Goal: Task Accomplishment & Management: Manage account settings

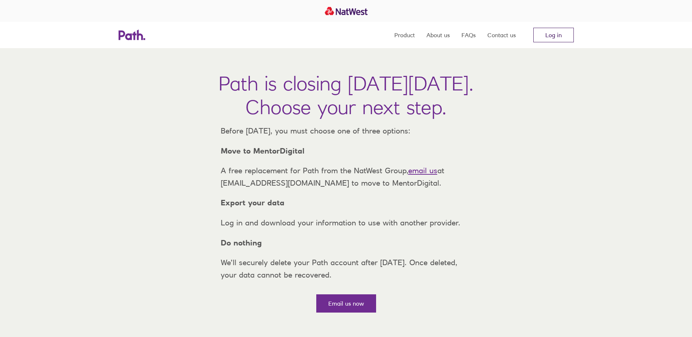
click at [555, 33] on link "Log in" at bounding box center [553, 35] width 40 height 15
click at [555, 34] on link "Log in" at bounding box center [553, 35] width 40 height 15
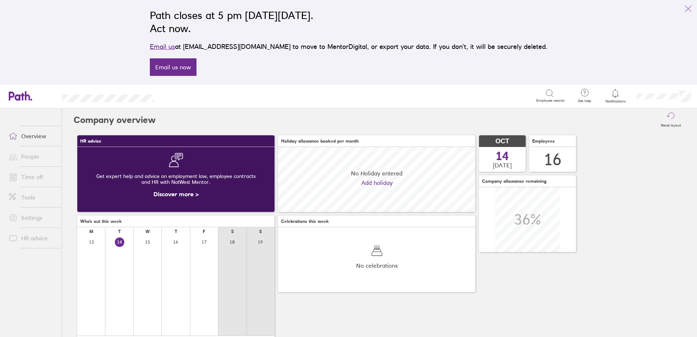
scroll to position [65, 197]
click at [610, 97] on div at bounding box center [616, 93] width 24 height 10
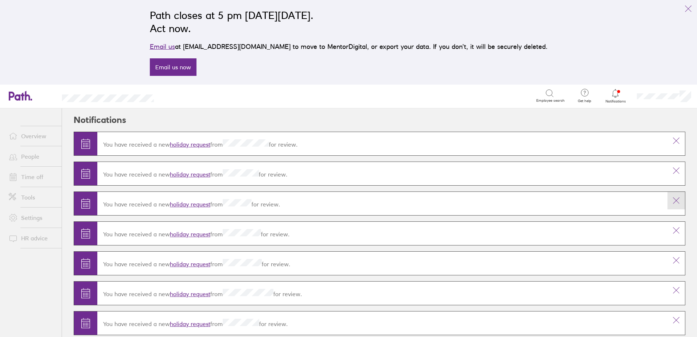
click at [672, 197] on icon at bounding box center [676, 200] width 9 height 9
